Goal: Task Accomplishment & Management: Manage account settings

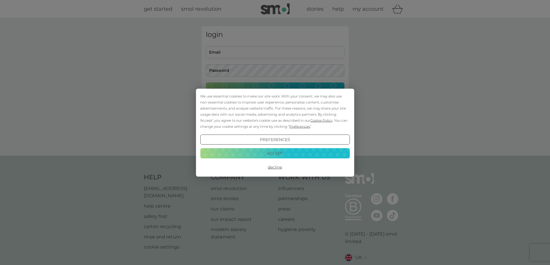
type input "[EMAIL_ADDRESS][DOMAIN_NAME]"
click at [281, 155] on button "Accept" at bounding box center [274, 153] width 149 height 10
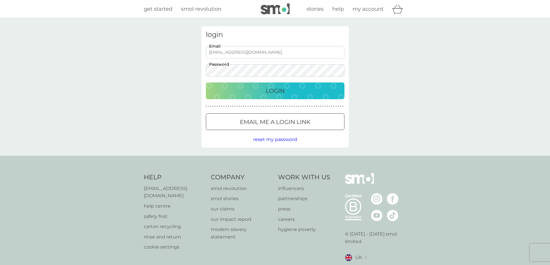
click at [277, 89] on p "Login" at bounding box center [274, 90] width 19 height 9
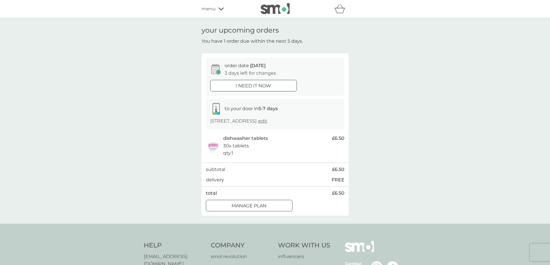
click at [259, 209] on div at bounding box center [249, 206] width 21 height 6
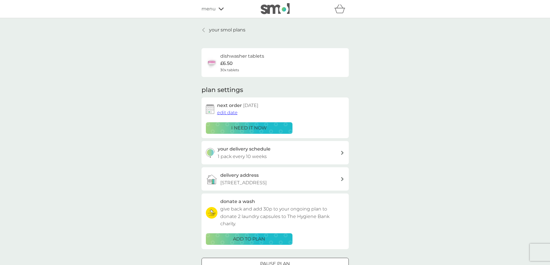
click at [227, 113] on span "edit date" at bounding box center [227, 112] width 20 height 5
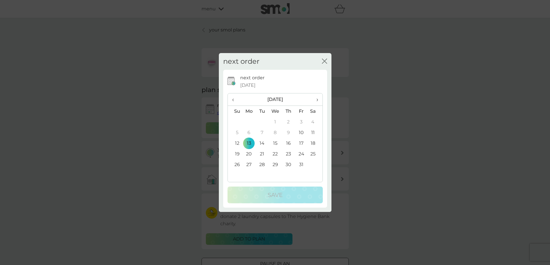
click at [316, 99] on span "›" at bounding box center [315, 99] width 6 height 12
click at [250, 119] on td "1" at bounding box center [248, 122] width 13 height 11
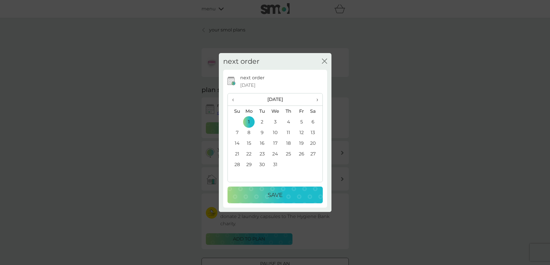
click at [275, 193] on p "Save" at bounding box center [274, 194] width 15 height 9
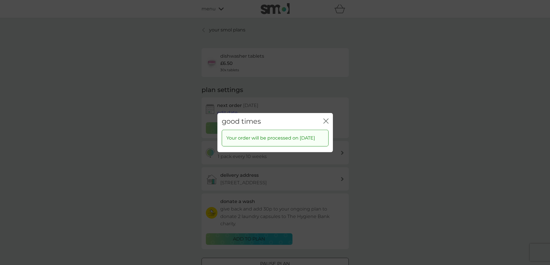
click at [326, 118] on icon "close" at bounding box center [325, 120] width 5 height 5
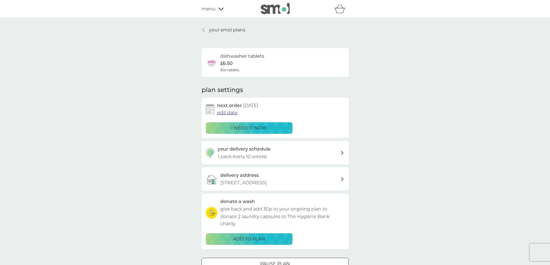
click at [308, 148] on div "your delivery schedule 1 pack every 10 weeks" at bounding box center [279, 152] width 123 height 15
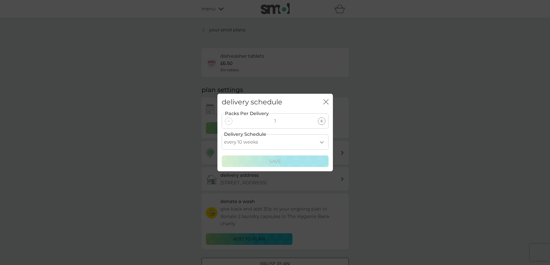
click at [320, 142] on select "every 1 week every 2 weeks every 3 weeks every 4 weeks every 5 weeks every 6 we…" at bounding box center [275, 141] width 107 height 15
select select "84"
click at [222, 134] on select "every 1 week every 2 weeks every 3 weeks every 4 weeks every 5 weeks every 6 we…" at bounding box center [275, 141] width 107 height 15
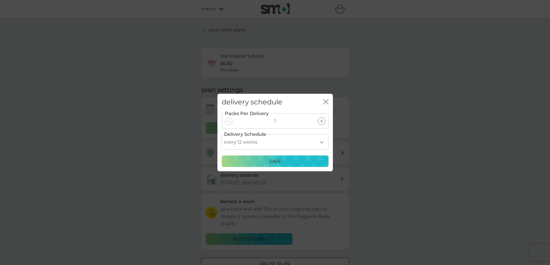
click at [303, 158] on div "Save" at bounding box center [274, 162] width 99 height 8
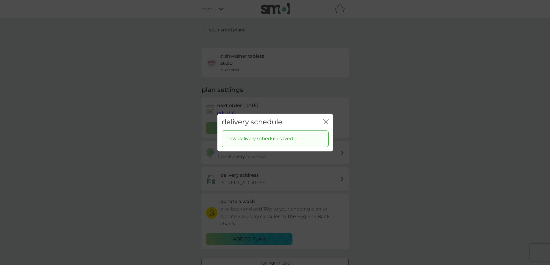
click at [324, 123] on icon "close" at bounding box center [325, 121] width 5 height 5
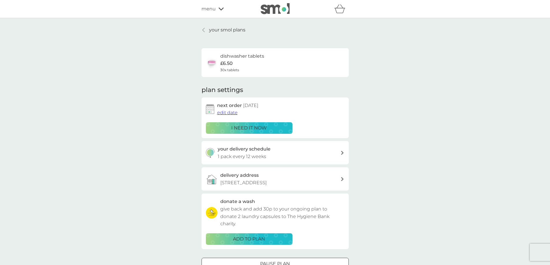
click at [217, 10] on div "menu" at bounding box center [225, 9] width 49 height 8
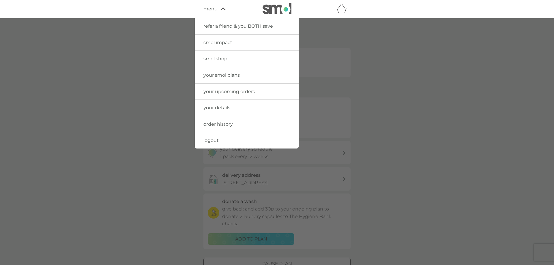
click at [223, 110] on span "your details" at bounding box center [216, 107] width 27 height 5
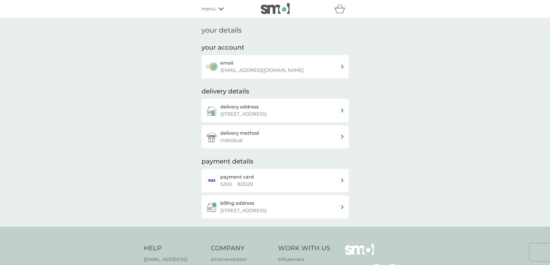
click at [272, 110] on div "delivery address Cherrytrees, Green Lane, Quidenham, Norwich, NR16 2AP" at bounding box center [280, 110] width 120 height 15
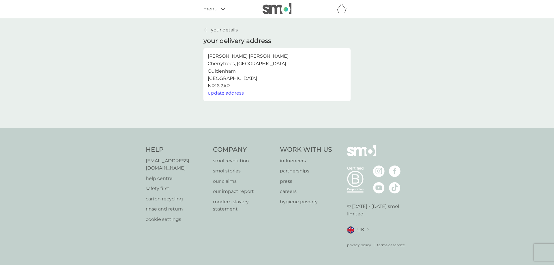
click at [230, 95] on span "update address" at bounding box center [226, 92] width 36 height 5
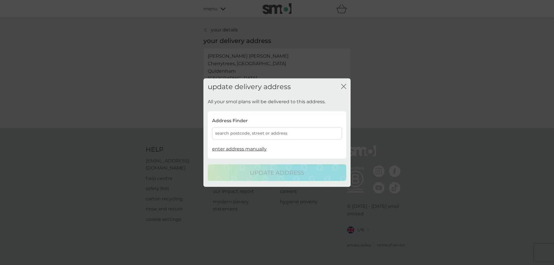
click at [345, 84] on icon "close" at bounding box center [343, 86] width 5 height 5
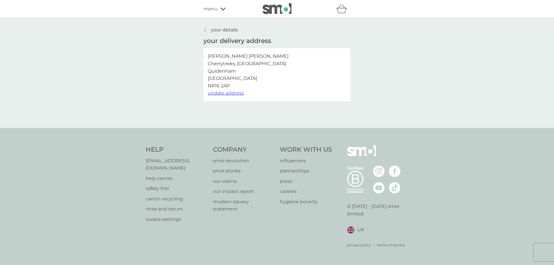
click at [225, 31] on p "your details" at bounding box center [224, 30] width 27 height 8
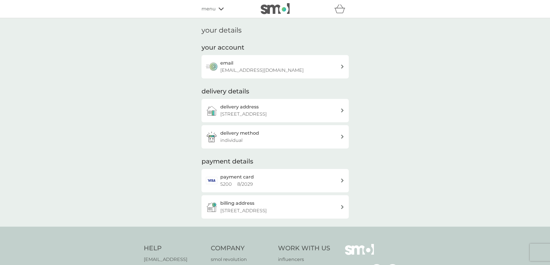
click at [252, 69] on p "[EMAIL_ADDRESS][DOMAIN_NAME]" at bounding box center [261, 71] width 83 height 8
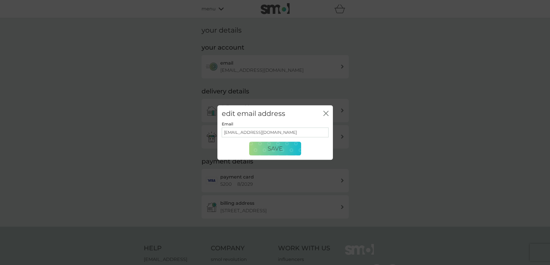
drag, startPoint x: 278, startPoint y: 133, endPoint x: 187, endPoint y: 128, distance: 90.7
click at [187, 128] on div "edit email address close Email melhurst7@gmail.com Save" at bounding box center [275, 132] width 550 height 265
type input "mel.warrenx@gmail.com"
click at [287, 151] on button "Save" at bounding box center [275, 149] width 52 height 14
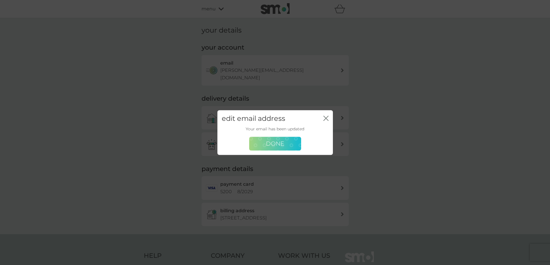
click at [280, 144] on span "Done" at bounding box center [275, 143] width 18 height 7
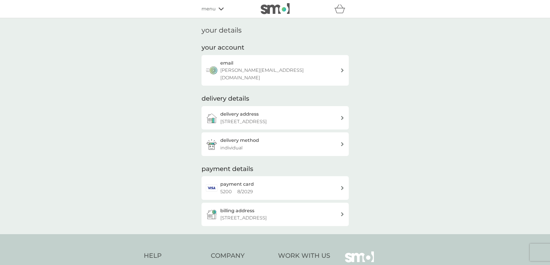
click at [214, 8] on span "menu" at bounding box center [208, 9] width 14 height 8
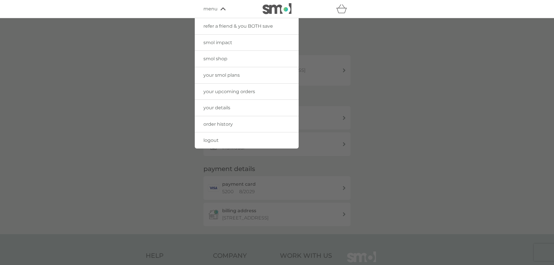
click at [441, 113] on div at bounding box center [277, 150] width 554 height 265
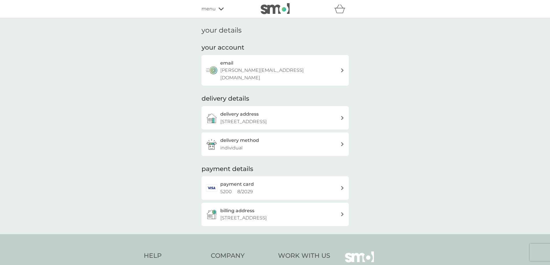
click at [267, 118] on p "Cherrytrees, Green Lane, Quidenham, Norwich, NR16 2AP" at bounding box center [243, 122] width 46 height 8
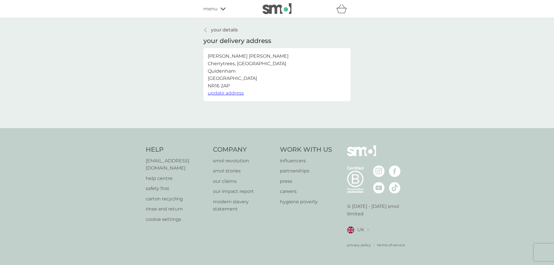
click at [236, 94] on span "update address" at bounding box center [226, 92] width 36 height 5
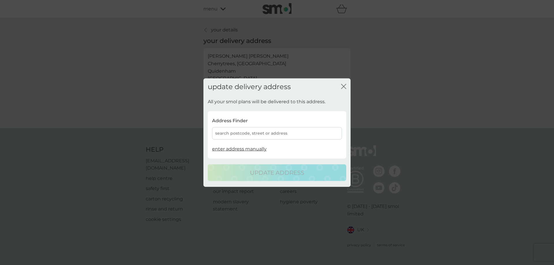
click at [260, 129] on div "search postcode, street or address" at bounding box center [277, 133] width 130 height 12
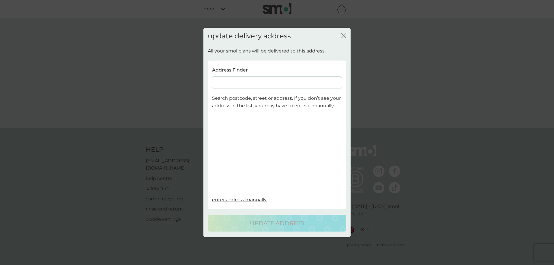
click at [240, 83] on input at bounding box center [277, 83] width 130 height 12
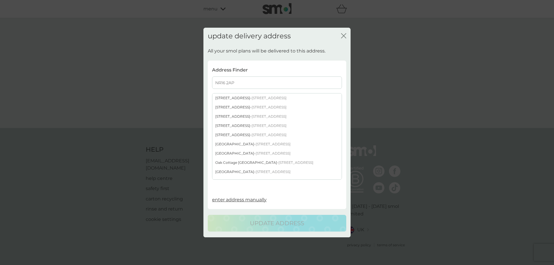
type input "NR16 2AP"
click at [222, 154] on div "Cherrytrees Green Lane - Quidenham Norwich NR16 2AP" at bounding box center [276, 153] width 129 height 9
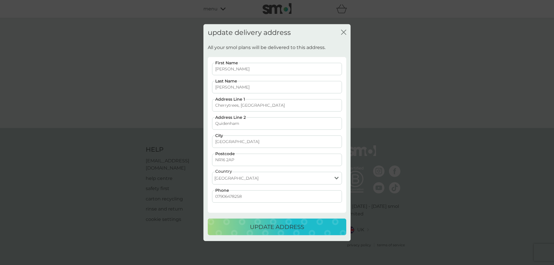
drag, startPoint x: 210, startPoint y: 86, endPoint x: 188, endPoint y: 85, distance: 21.7
click at [188, 85] on div "update delivery address close All your smol plans will be delivered to this add…" at bounding box center [277, 132] width 554 height 265
type input "Warren"
click at [280, 226] on p "update address" at bounding box center [277, 226] width 54 height 9
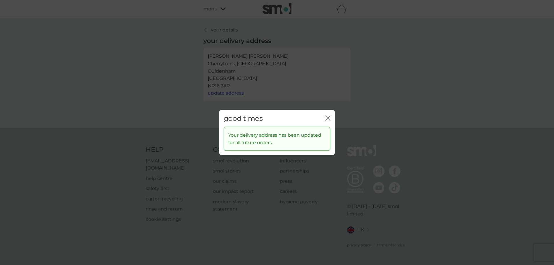
click at [327, 117] on icon "close" at bounding box center [327, 117] width 5 height 5
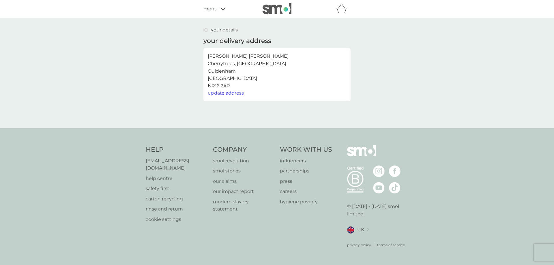
click at [214, 27] on p "your details" at bounding box center [224, 30] width 27 height 8
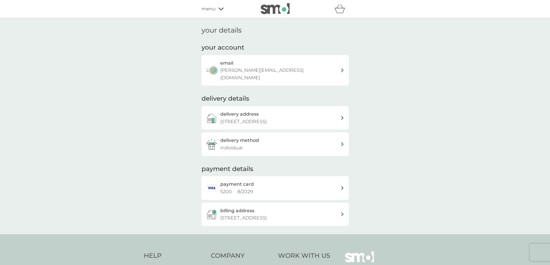
click at [255, 145] on div "delivery method individual" at bounding box center [280, 144] width 120 height 15
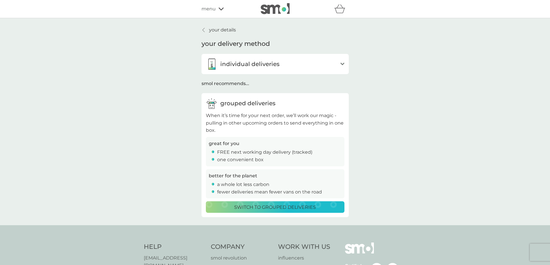
click at [214, 30] on p "your details" at bounding box center [222, 30] width 27 height 8
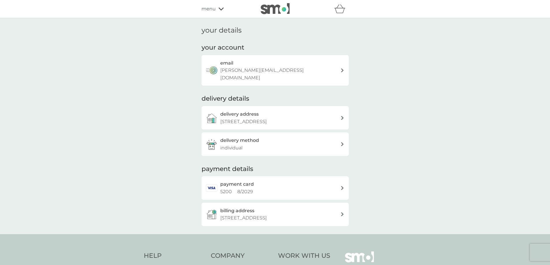
click at [213, 10] on span "menu" at bounding box center [208, 9] width 14 height 8
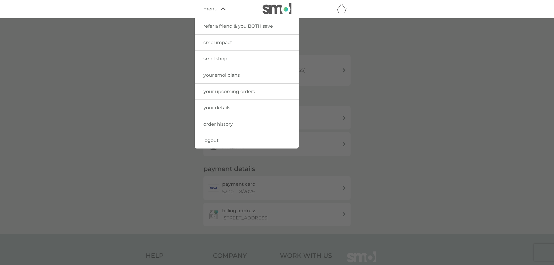
click at [217, 74] on span "your smol plans" at bounding box center [221, 74] width 36 height 5
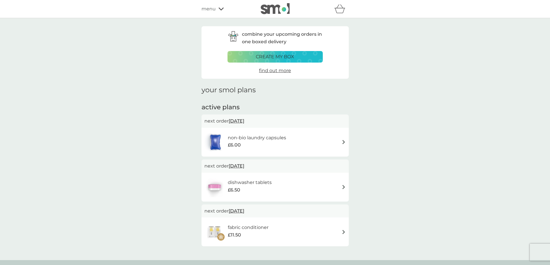
click at [218, 8] on icon at bounding box center [220, 9] width 5 height 3
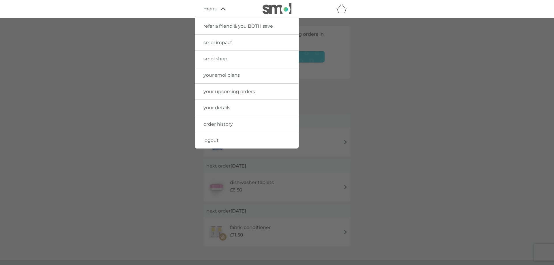
click at [215, 57] on span "smol shop" at bounding box center [215, 58] width 24 height 5
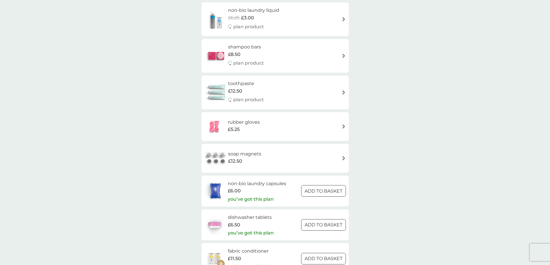
scroll to position [750, 0]
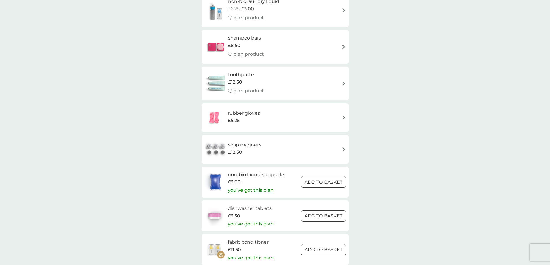
click at [276, 114] on div "rubber gloves £5.25" at bounding box center [274, 118] width 141 height 20
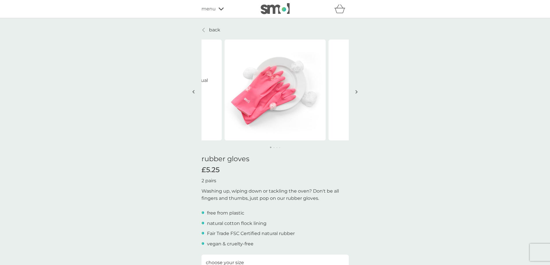
click at [356, 89] on button "button" at bounding box center [356, 92] width 4 height 29
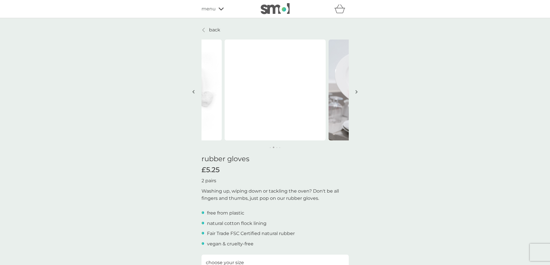
click at [356, 89] on button "button" at bounding box center [356, 92] width 4 height 29
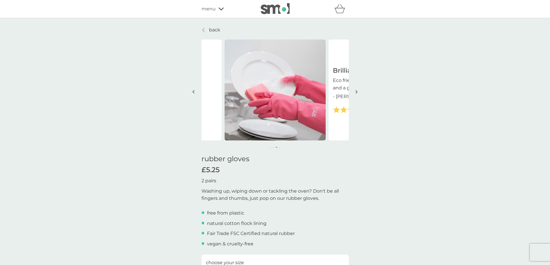
click at [356, 89] on button "button" at bounding box center [356, 92] width 4 height 29
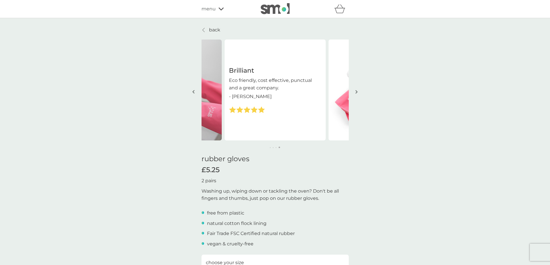
click at [356, 89] on button "button" at bounding box center [356, 92] width 4 height 29
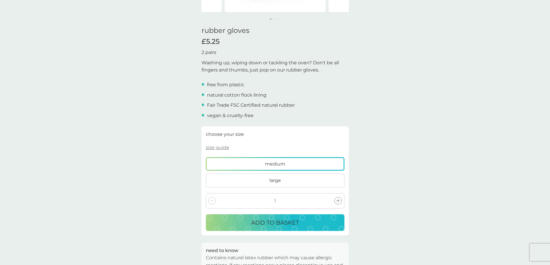
scroll to position [144, 0]
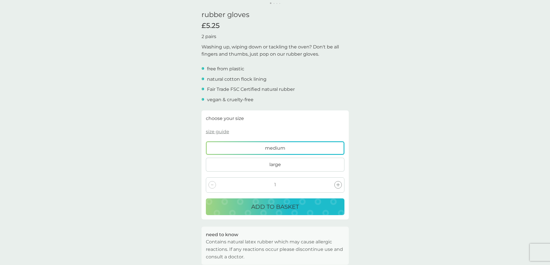
click at [213, 129] on p "size guide" at bounding box center [217, 132] width 23 height 8
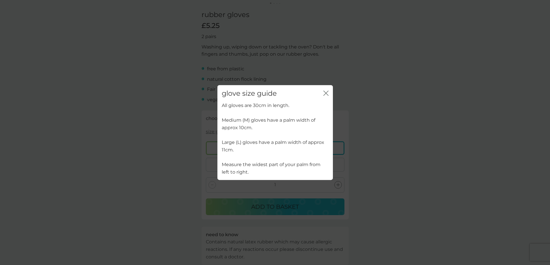
click at [327, 92] on icon "close" at bounding box center [327, 93] width 2 height 5
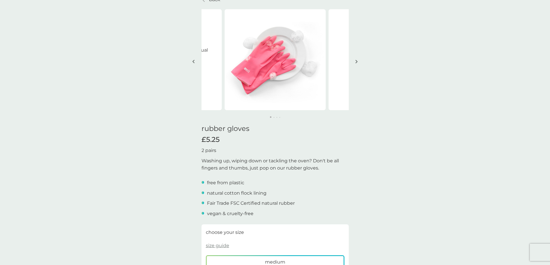
scroll to position [0, 0]
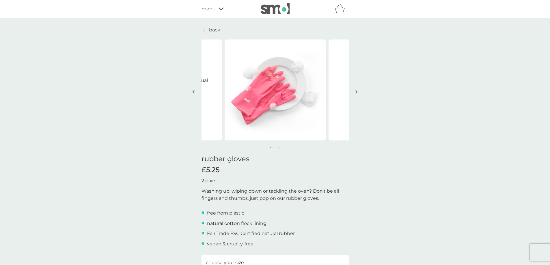
click at [218, 10] on icon at bounding box center [220, 8] width 5 height 3
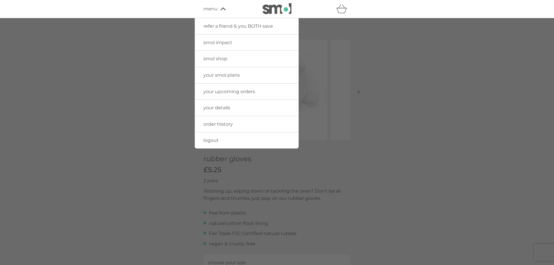
click at [219, 56] on link "smol shop" at bounding box center [247, 59] width 104 height 16
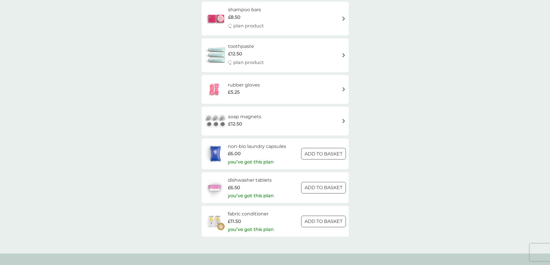
scroll to position [779, 0]
